Goal: Information Seeking & Learning: Check status

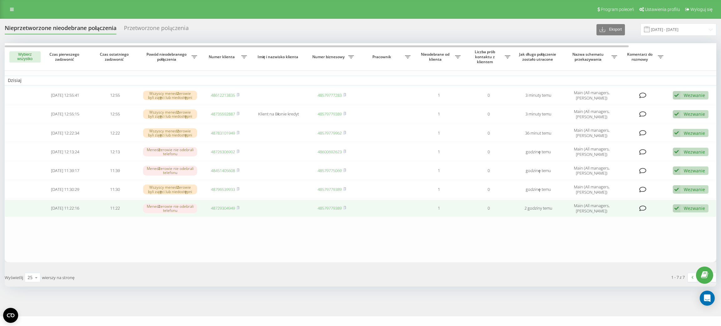
click at [222, 206] on link "48729304949" at bounding box center [223, 208] width 24 height 6
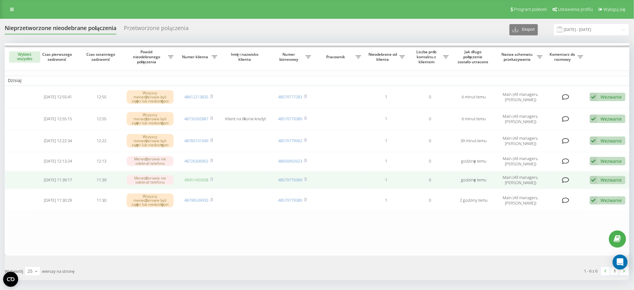
click at [200, 178] on link "48451405608" at bounding box center [197, 180] width 24 height 6
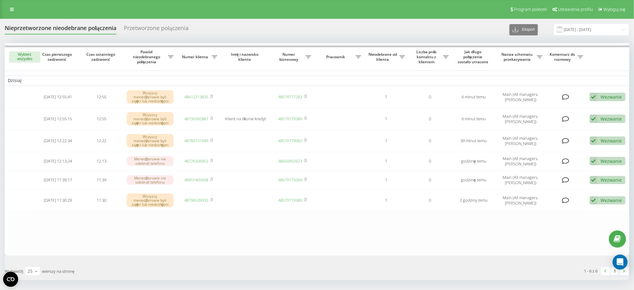
drag, startPoint x: 388, startPoint y: 253, endPoint x: 392, endPoint y: 244, distance: 9.5
click at [388, 252] on table "Dzisiaj 2025-09-22 12:55:41 12:55 Wszyscy menedżerowie byli zajęci lub niedostę…" at bounding box center [317, 149] width 625 height 212
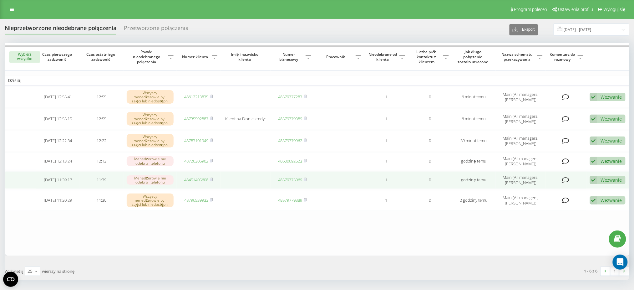
click at [607, 178] on div "Wezwanie" at bounding box center [611, 180] width 21 height 6
click at [578, 198] on span "Skontaktowano się z klientem za pomocą innego kanału" at bounding box center [562, 201] width 116 height 6
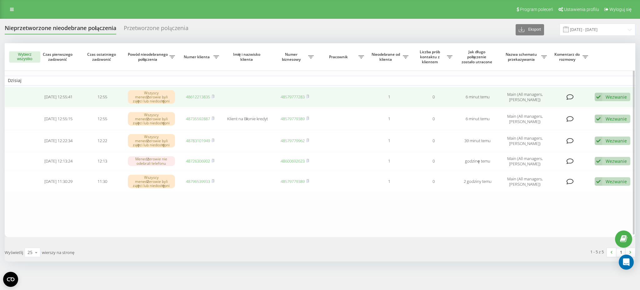
click at [200, 98] on link "48612213835" at bounding box center [198, 97] width 24 height 6
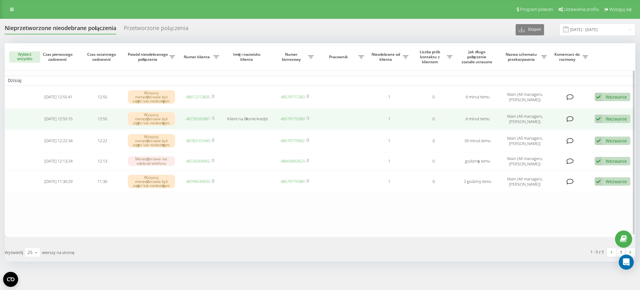
click at [195, 122] on td "48735592887" at bounding box center [200, 119] width 44 height 21
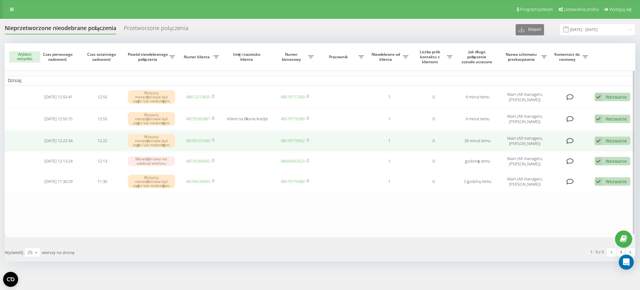
drag, startPoint x: 196, startPoint y: 135, endPoint x: 198, endPoint y: 138, distance: 3.6
click at [197, 137] on td "48783101949" at bounding box center [200, 140] width 44 height 21
click at [199, 139] on link "48783101949" at bounding box center [198, 141] width 24 height 6
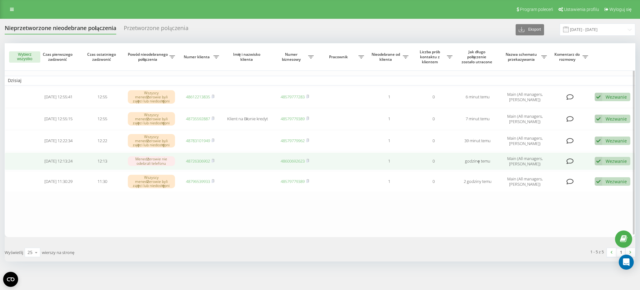
click at [198, 160] on link "48726306902" at bounding box center [198, 161] width 24 height 6
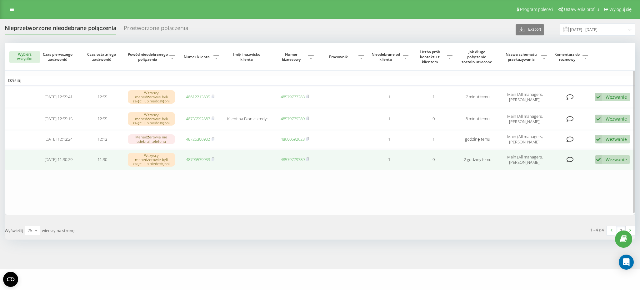
click at [202, 159] on link "48796539933" at bounding box center [198, 159] width 24 height 6
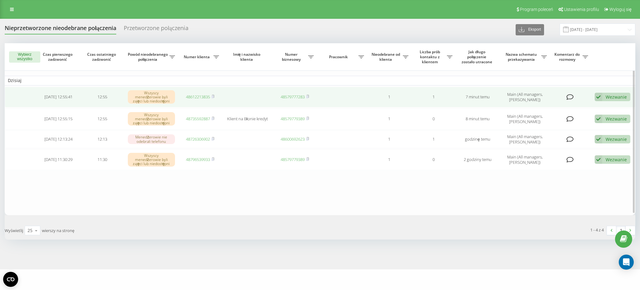
click at [197, 99] on td "48612213835" at bounding box center [200, 97] width 44 height 21
click at [197, 96] on link "48612213835" at bounding box center [198, 97] width 24 height 6
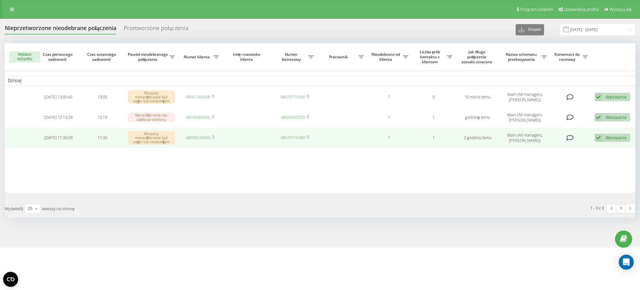
click at [198, 135] on link "48796539933" at bounding box center [198, 137] width 24 height 6
